Goal: Information Seeking & Learning: Learn about a topic

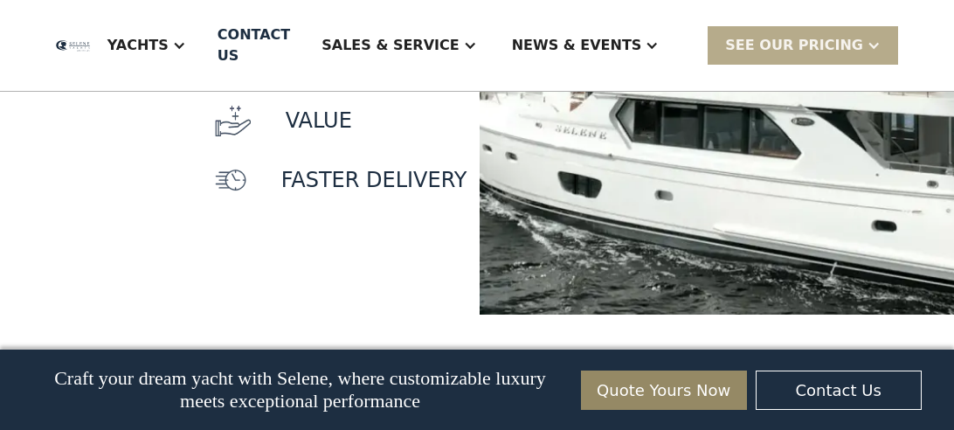
scroll to position [2003, 0]
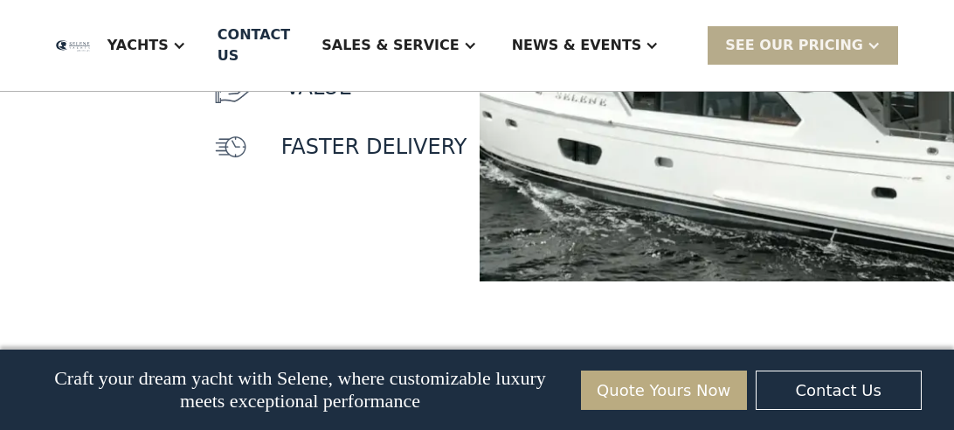
click at [669, 402] on link "Quote Yours Now" at bounding box center [664, 390] width 166 height 39
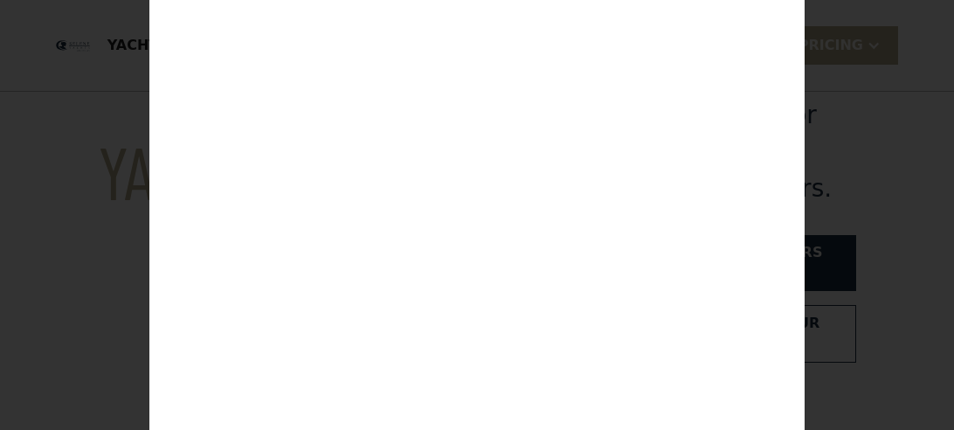
scroll to position [0, 0]
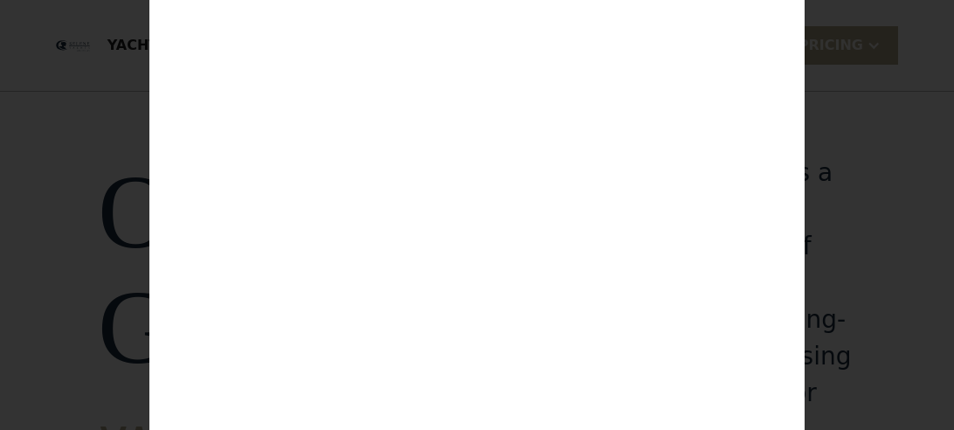
click at [842, 191] on div "Customize Your Selene Yacht & Access Personalized Pricing Complete the form to …" at bounding box center [477, 215] width 954 height 430
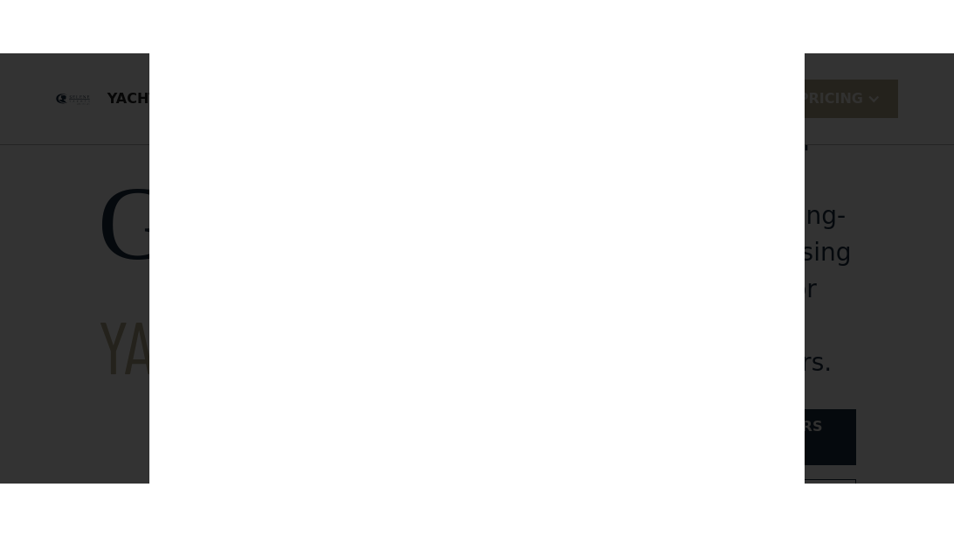
scroll to position [158, 0]
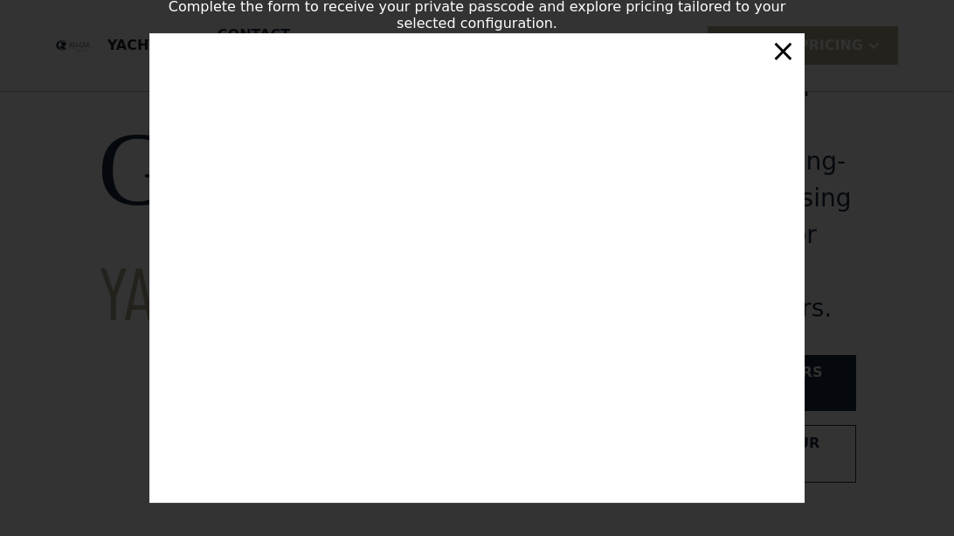
click at [788, 51] on div "×" at bounding box center [783, 50] width 25 height 35
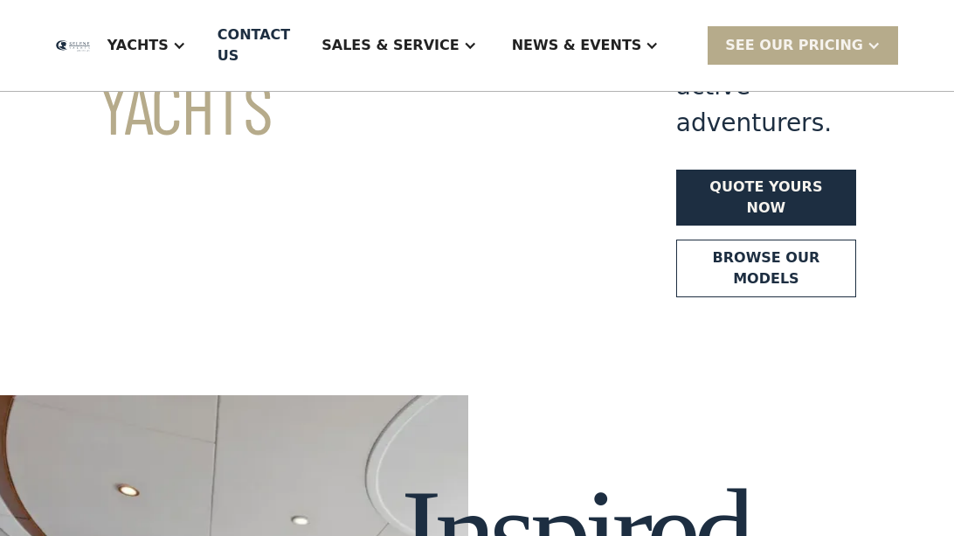
scroll to position [0, 0]
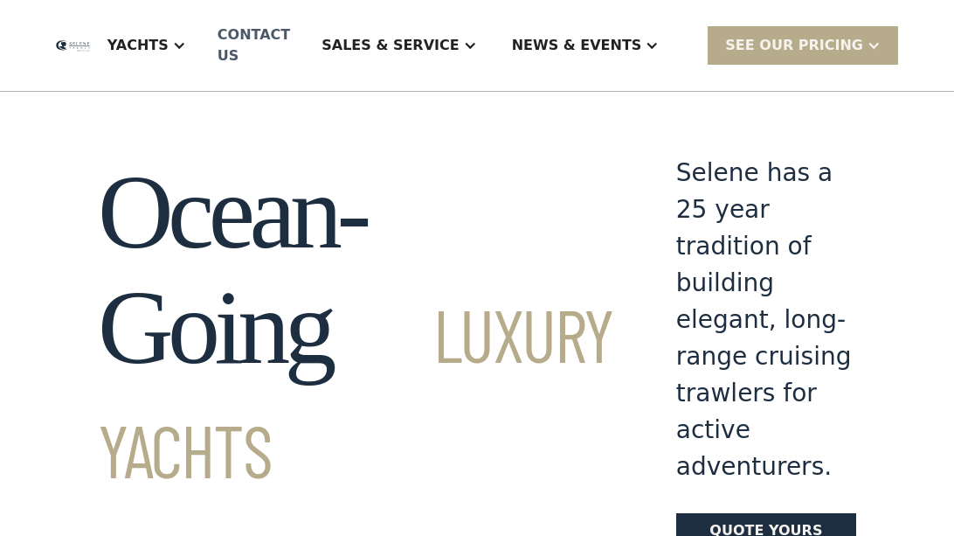
click at [290, 57] on div "Contact US" at bounding box center [254, 45] width 73 height 42
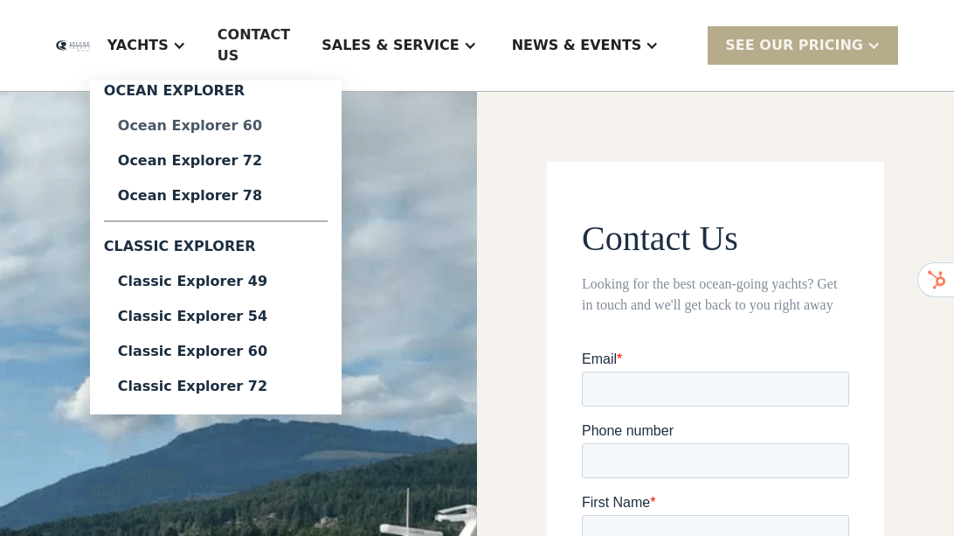
click at [288, 130] on div "Ocean Explorer 60" at bounding box center [216, 126] width 196 height 14
